Goal: Go to known website: Access a specific website the user already knows

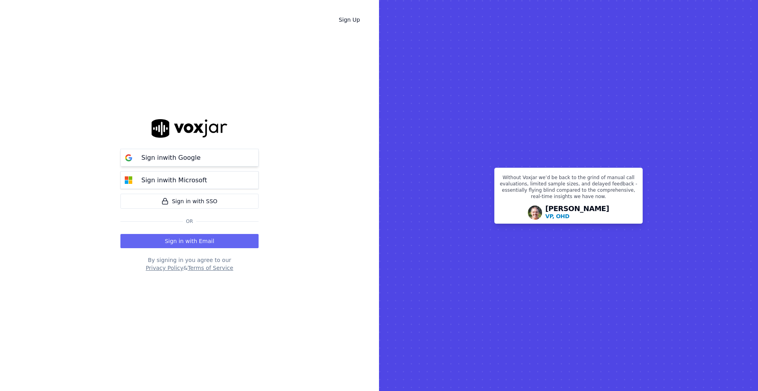
click at [159, 159] on p "Sign in with Google" at bounding box center [170, 157] width 59 height 9
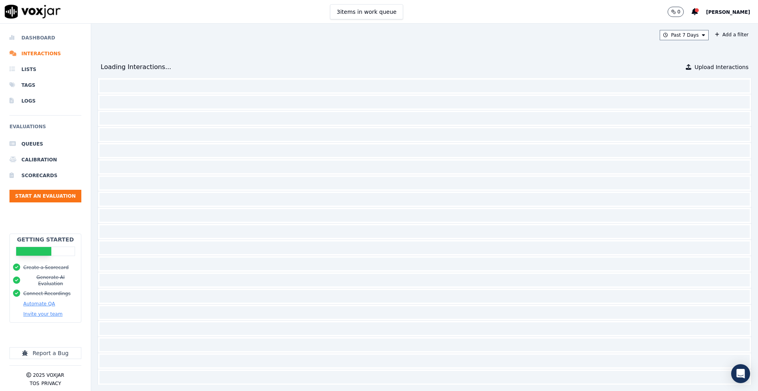
click at [40, 37] on li "Dashboard" at bounding box center [45, 38] width 72 height 16
